Goal: Check status: Check status

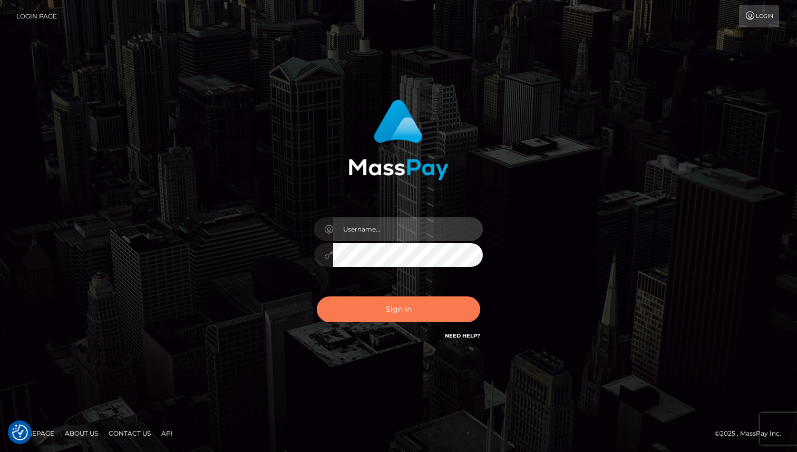
type input "Oksana Radchuk"
click at [376, 317] on button "Sign in" at bounding box center [398, 309] width 163 height 26
type input "Oksana Radchuk"
click at [380, 312] on button "Sign in" at bounding box center [398, 309] width 163 height 26
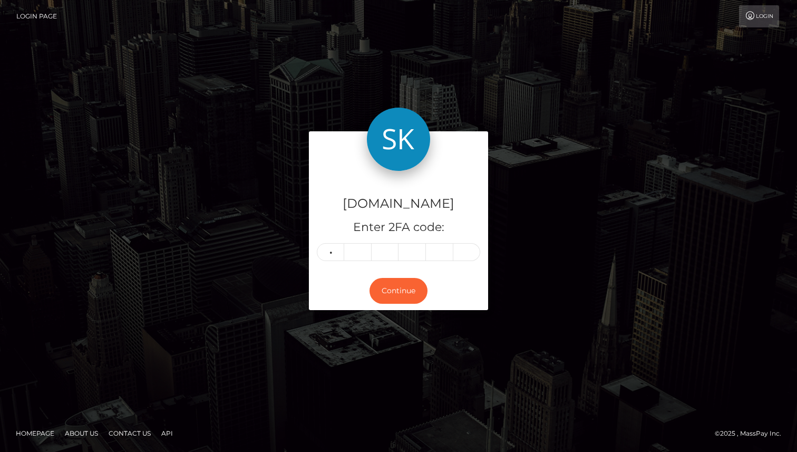
type input "6"
type input "5"
type input "6"
type input "1"
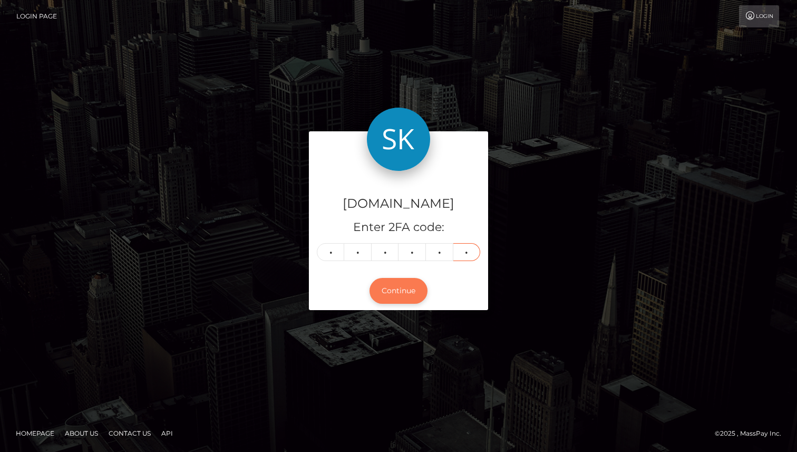
type input "2"
click at [397, 297] on button "Continue" at bounding box center [399, 291] width 58 height 26
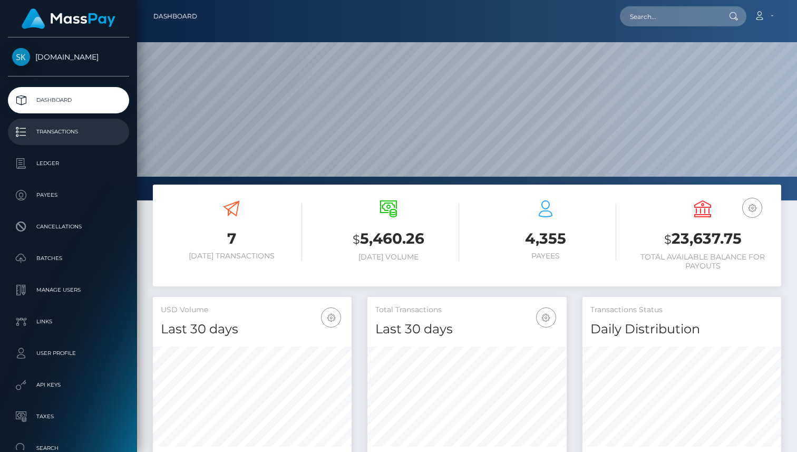
scroll to position [187, 199]
click at [60, 130] on p "Transactions" at bounding box center [68, 132] width 113 height 16
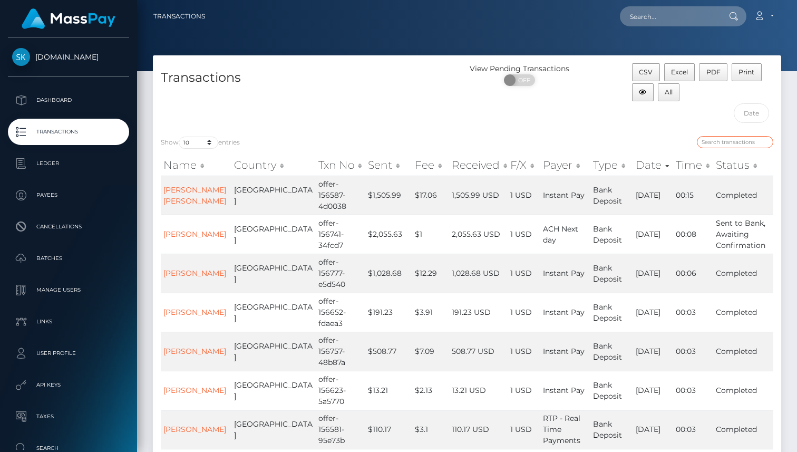
click at [719, 139] on input "search" at bounding box center [735, 142] width 76 height 12
paste input "offer-154926-7519db"
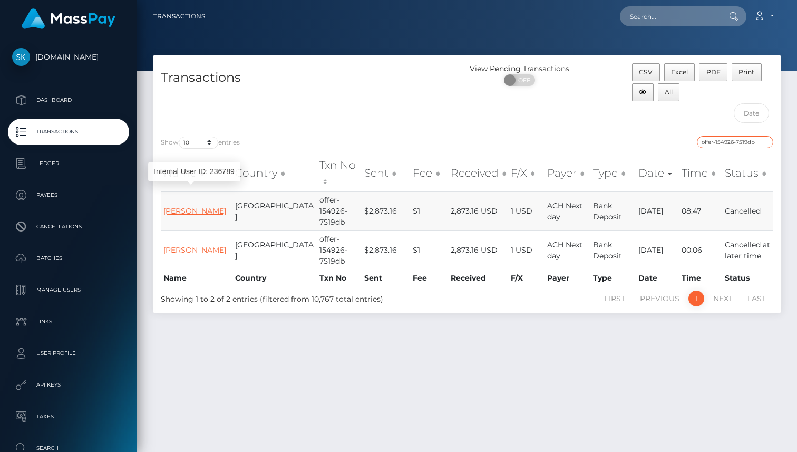
type input "offer-154926-7519db"
click at [205, 206] on link "Zachary OShaughnessy" at bounding box center [194, 210] width 63 height 9
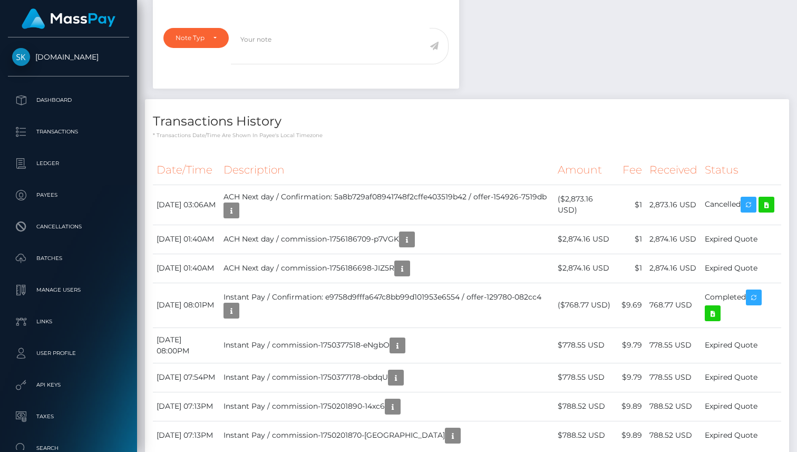
scroll to position [360, 0]
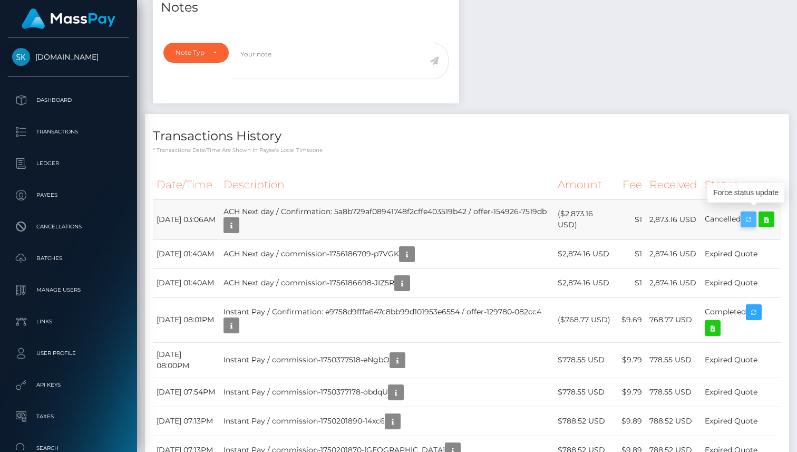
click at [755, 215] on icon "button" at bounding box center [748, 219] width 13 height 13
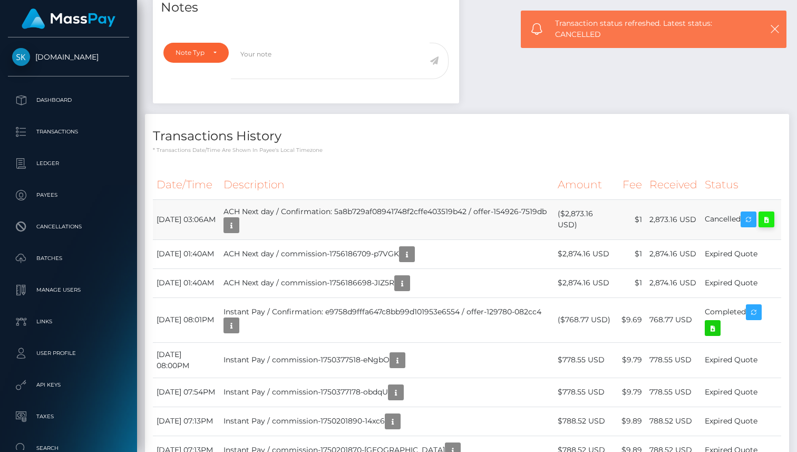
click at [760, 226] on icon at bounding box center [766, 219] width 13 height 13
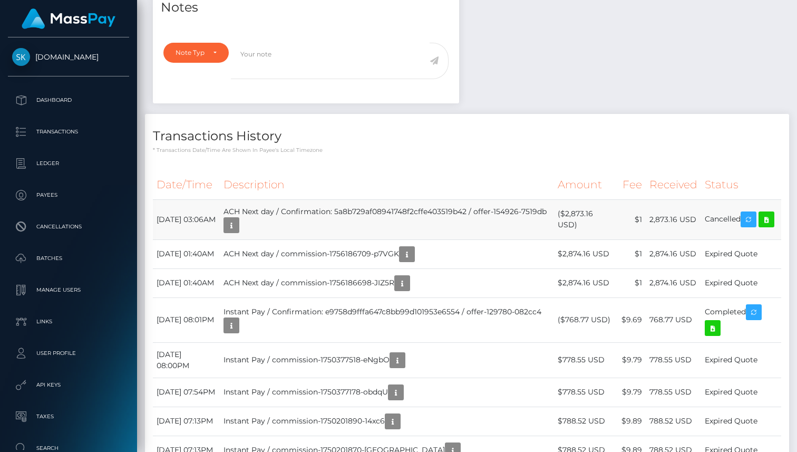
click at [334, 213] on td "ACH Next day / Confirmation: 5a8b729af08941748f2cffe403519b42 / offer-154926-75…" at bounding box center [387, 219] width 335 height 40
click at [181, 218] on td "September 2, 2025 03:06AM" at bounding box center [186, 219] width 67 height 40
click at [238, 228] on icon "button" at bounding box center [231, 225] width 13 height 13
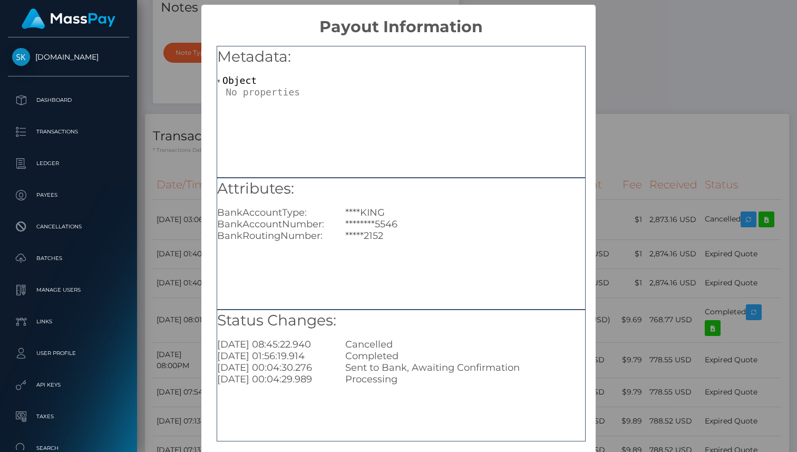
scroll to position [50, 0]
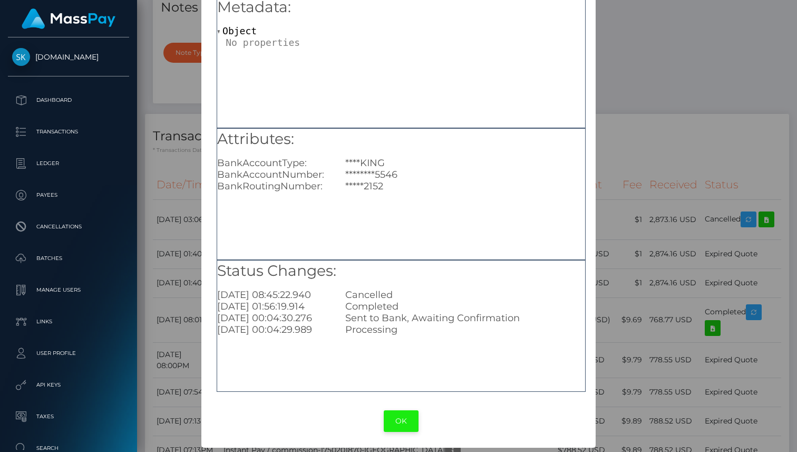
click at [400, 417] on button "OK" at bounding box center [401, 421] width 35 height 22
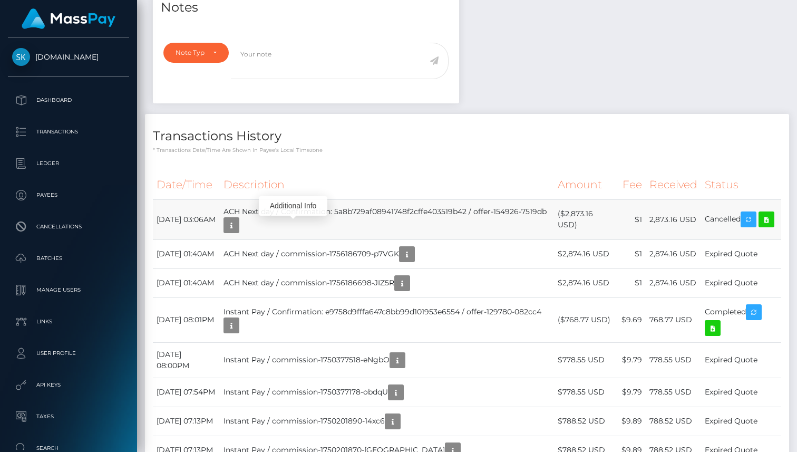
click at [220, 219] on td "September 2, 2025 03:06AM" at bounding box center [186, 219] width 67 height 40
drag, startPoint x: 282, startPoint y: 228, endPoint x: 255, endPoint y: 215, distance: 30.2
click at [255, 215] on td "ACH Next day / Confirmation: 5a8b729af08941748f2cffe403519b42 / offer-154926-75…" at bounding box center [387, 219] width 335 height 40
copy td "ACH Next day / Confirmation: 5a8b729af08941748f2cffe403519b42 / offer-154926-75…"
click at [365, 234] on td "ACH Next day / Confirmation: 5a8b729af08941748f2cffe403519b42 / offer-154926-75…" at bounding box center [387, 219] width 335 height 40
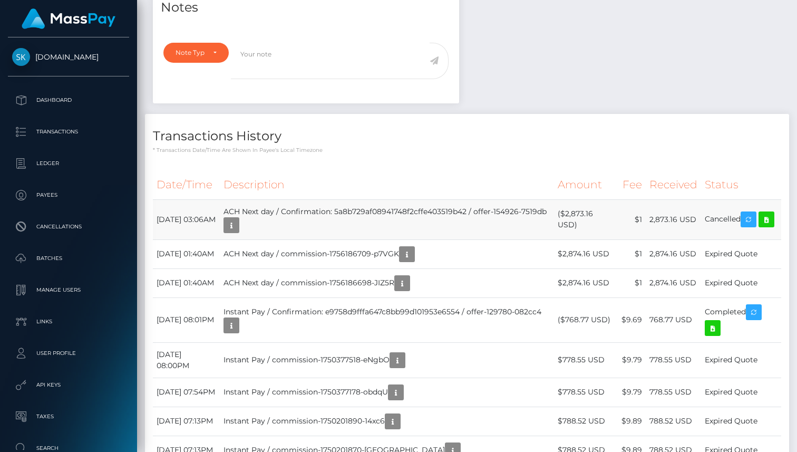
drag, startPoint x: 284, startPoint y: 227, endPoint x: 268, endPoint y: 218, distance: 18.2
click at [268, 218] on td "ACH Next day / Confirmation: 5a8b729af08941748f2cffe403519b42 / offer-154926-75…" at bounding box center [387, 219] width 335 height 40
drag, startPoint x: 283, startPoint y: 229, endPoint x: 257, endPoint y: 217, distance: 28.3
click at [257, 217] on td "ACH Next day / Confirmation: 5a8b729af08941748f2cffe403519b42 / offer-154926-75…" at bounding box center [387, 219] width 335 height 40
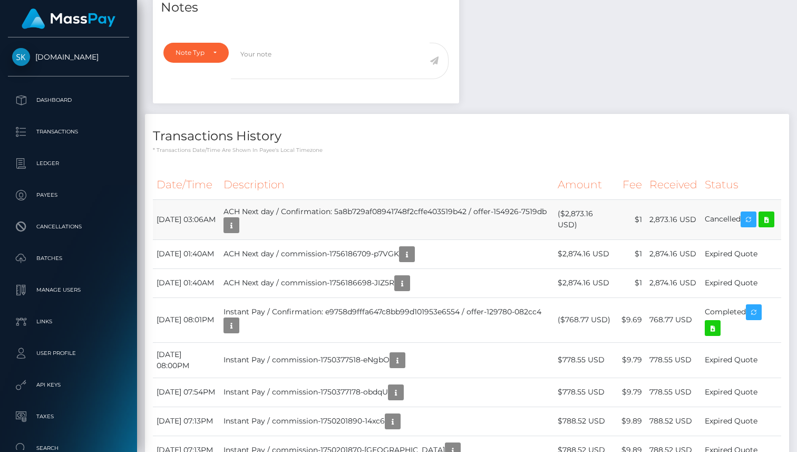
copy td "ACH Next day / Confirmation: 5a8b729af08941748f2cffe403519b42 / offer-154926-75…"
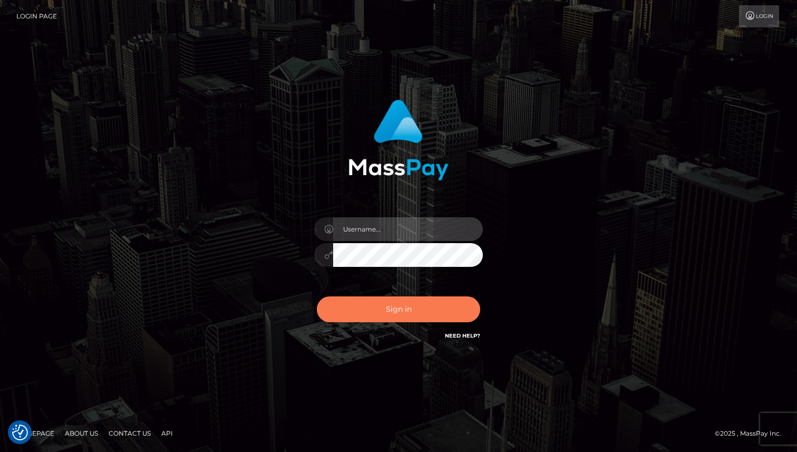
type input "[PERSON_NAME]"
click at [417, 318] on button "Sign in" at bounding box center [398, 309] width 163 height 26
type input "[PERSON_NAME]"
click at [417, 312] on button "Sign in" at bounding box center [398, 309] width 163 height 26
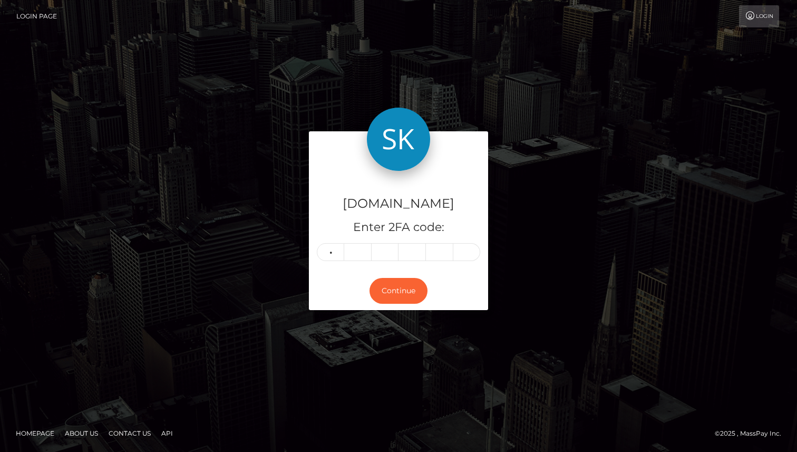
type input "5"
type input "0"
type input "5"
type input "7"
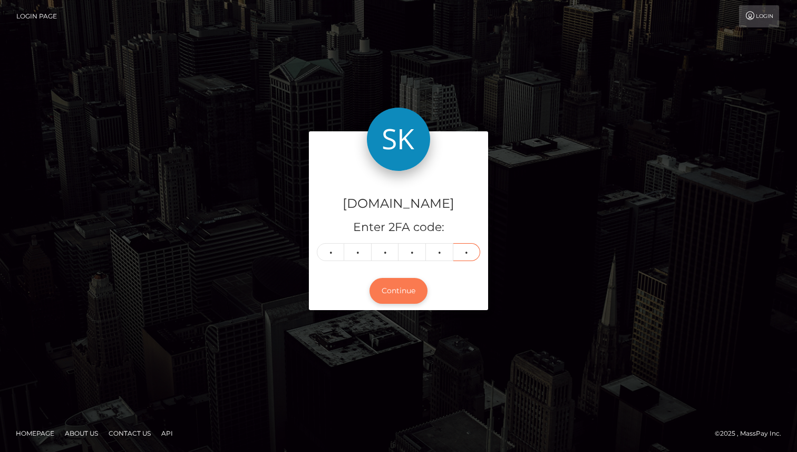
type input "4"
click at [408, 299] on button "Continue" at bounding box center [399, 291] width 58 height 26
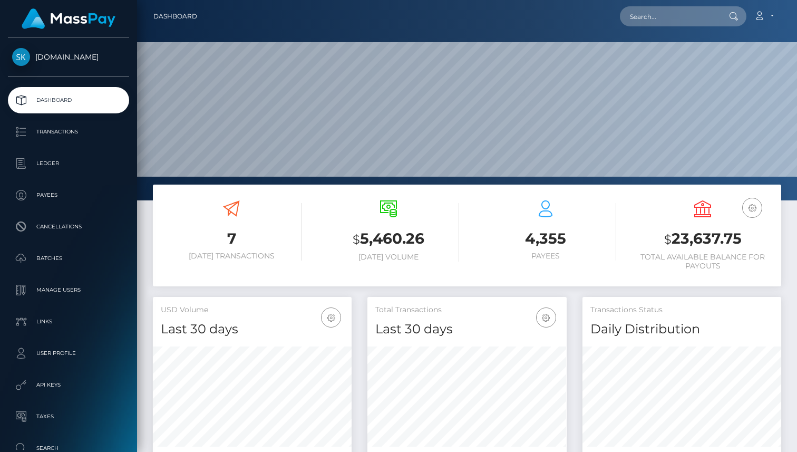
scroll to position [187, 199]
click at [63, 128] on p "Transactions" at bounding box center [68, 132] width 113 height 16
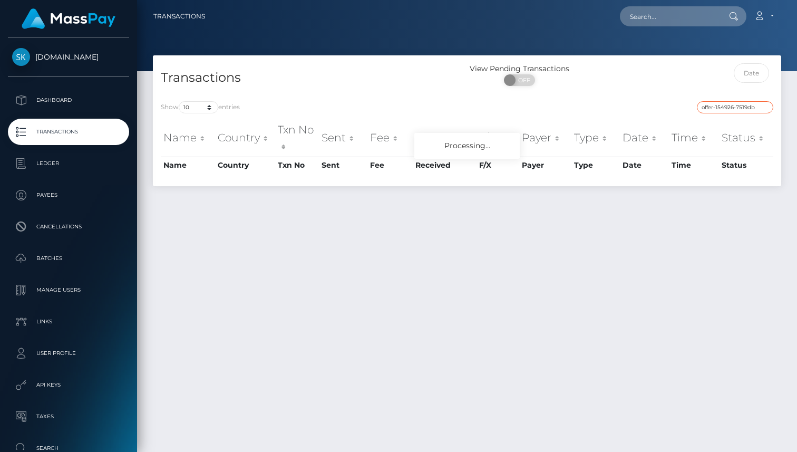
click at [744, 109] on input "offer-154926-7519db" at bounding box center [735, 107] width 76 height 12
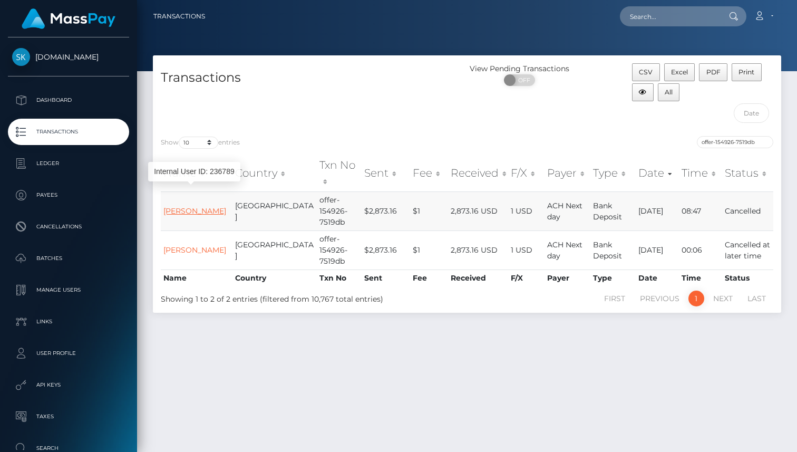
click at [180, 206] on link "[PERSON_NAME]" at bounding box center [194, 210] width 63 height 9
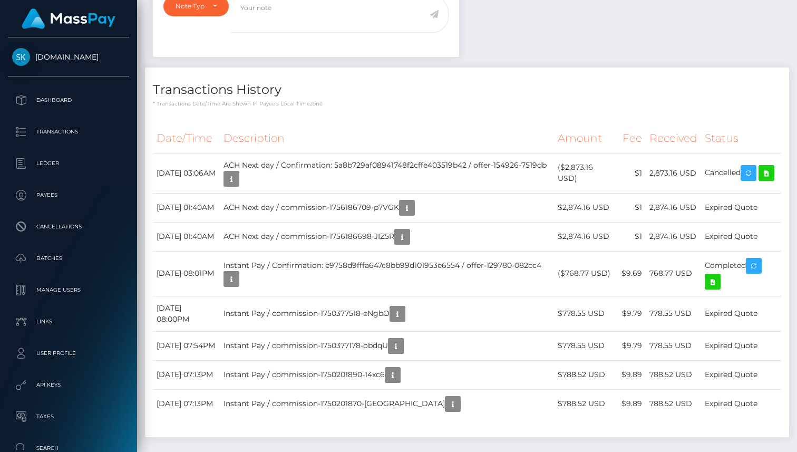
scroll to position [453, 0]
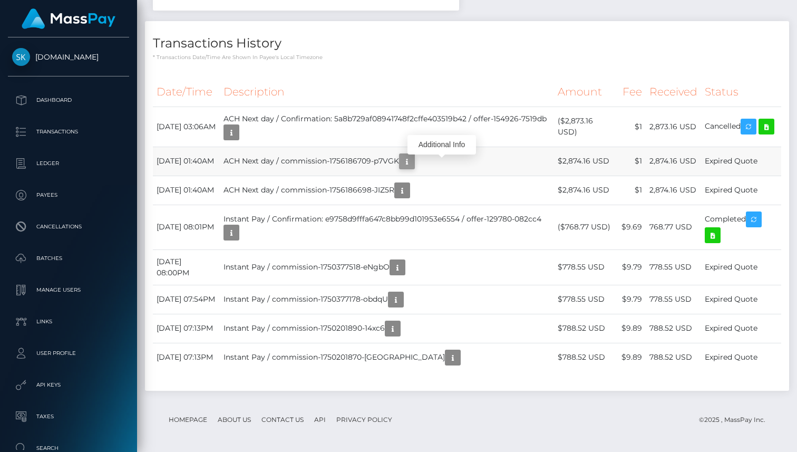
click at [413, 166] on icon "button" at bounding box center [407, 161] width 13 height 13
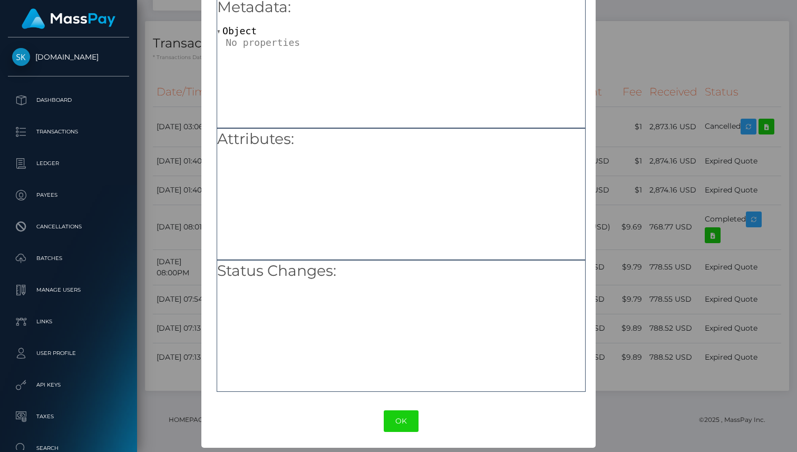
scroll to position [0, 0]
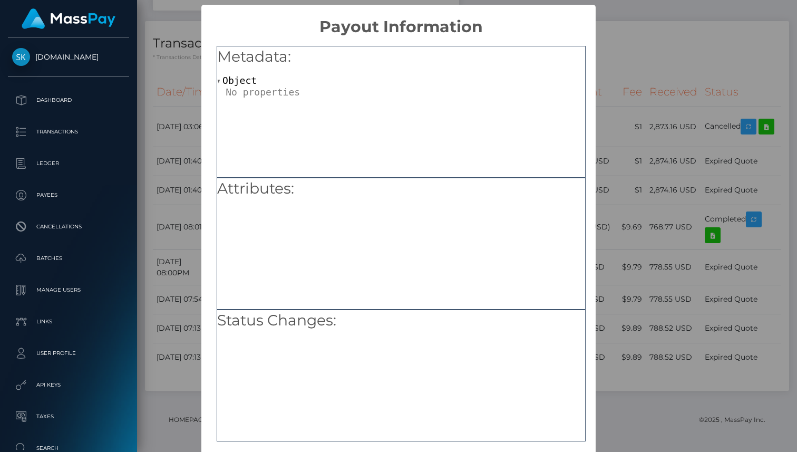
click at [655, 69] on div "× Payout Information Metadata: Object Attributes: Status Changes: OK No Cancel" at bounding box center [398, 226] width 797 height 452
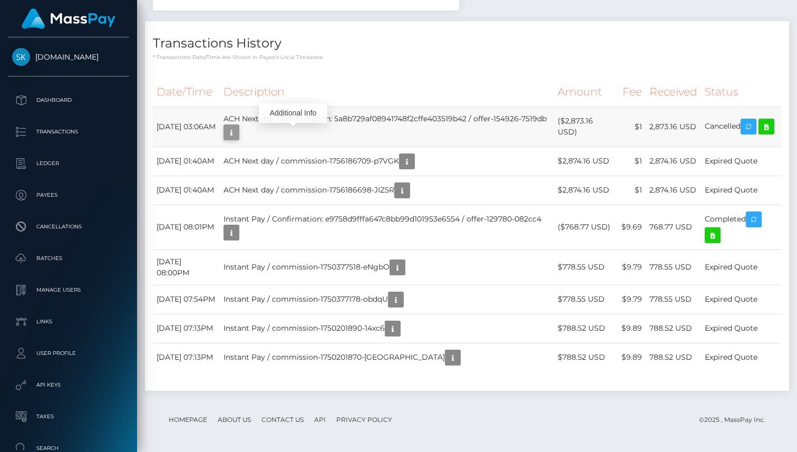
click at [238, 132] on icon "button" at bounding box center [231, 132] width 13 height 13
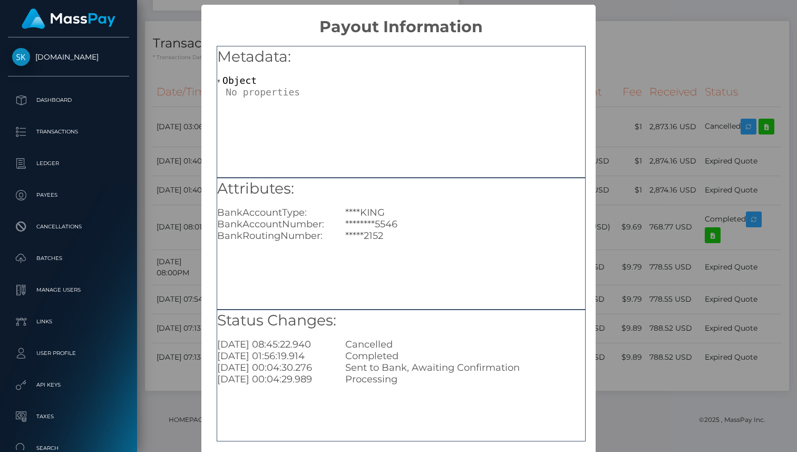
click at [627, 99] on div "× Payout Information Metadata: Object Attributes: BankAccountType: ****KING Ban…" at bounding box center [398, 226] width 797 height 452
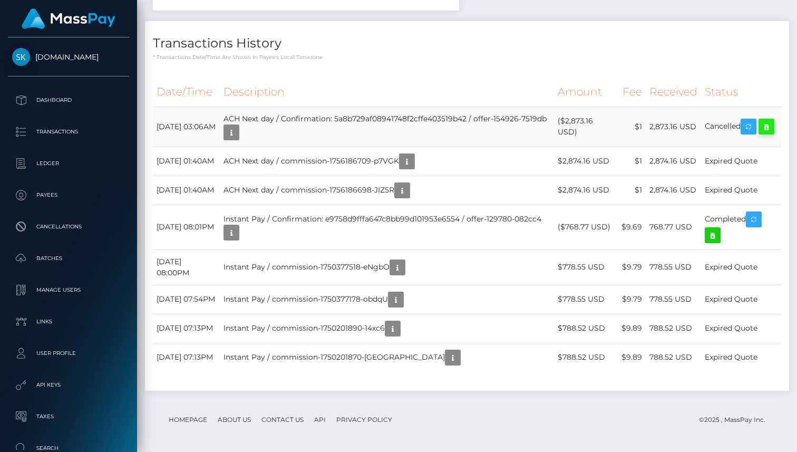
click at [760, 133] on icon at bounding box center [766, 126] width 13 height 13
